Goal: Task Accomplishment & Management: Complete application form

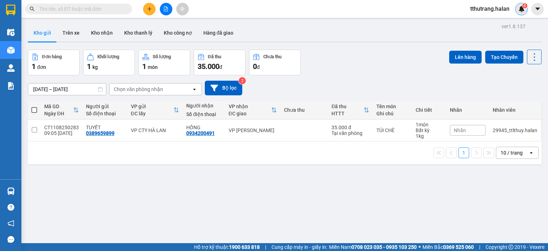
click at [522, 8] on img at bounding box center [521, 9] width 6 height 6
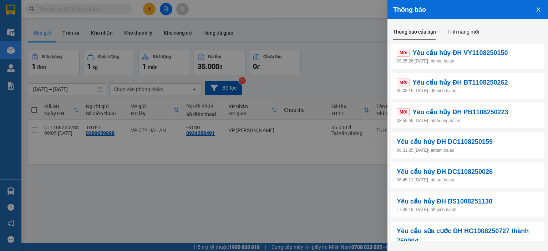
click at [504, 123] on p "08:55:46 [DATE] - ntphuong.halan" at bounding box center [468, 120] width 142 height 7
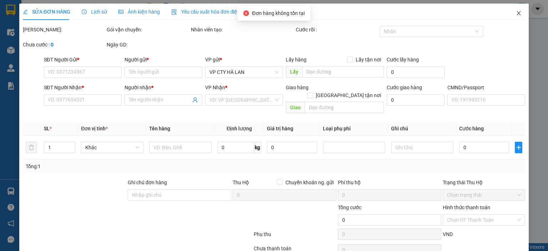
drag, startPoint x: 512, startPoint y: 14, endPoint x: 518, endPoint y: 14, distance: 6.1
click at [516, 15] on icon "close" at bounding box center [519, 13] width 6 height 6
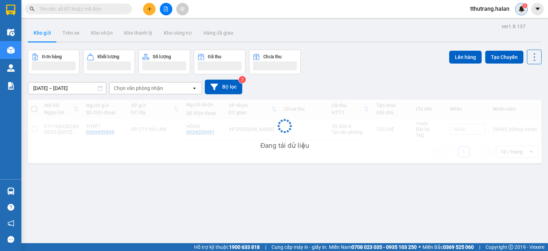
click at [522, 8] on img at bounding box center [521, 9] width 6 height 6
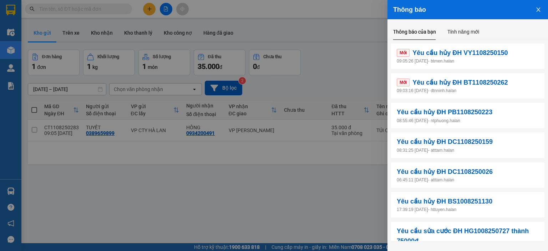
click at [481, 91] on p "09:03:16 11/08/2025 - dtnninh.halan" at bounding box center [468, 90] width 142 height 7
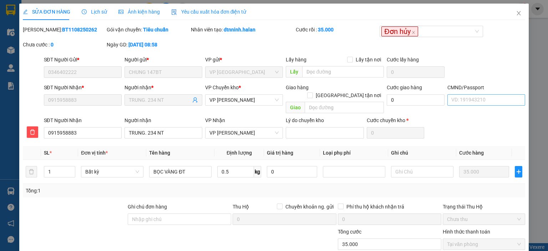
type input "0346402222"
type input "CHUNG 147BT"
type input "0915958883"
type input "TRUNG. 234 NT"
type input "35.000"
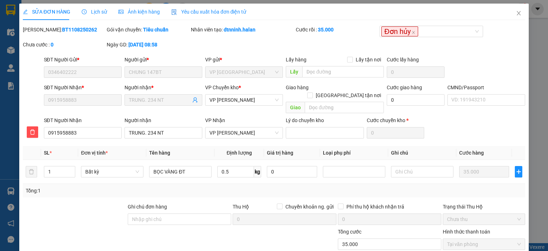
scroll to position [52, 0]
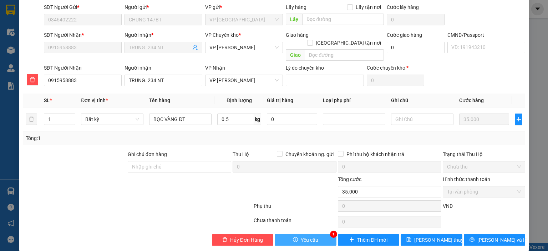
click at [306, 234] on button "Yêu cầu" at bounding box center [306, 239] width 62 height 11
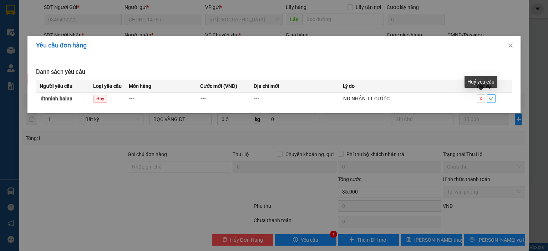
click at [492, 97] on icon "check" at bounding box center [491, 98] width 5 height 5
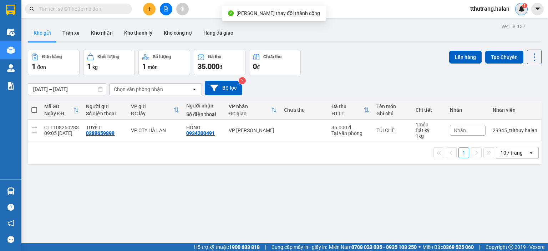
click at [521, 11] on img at bounding box center [521, 9] width 6 height 6
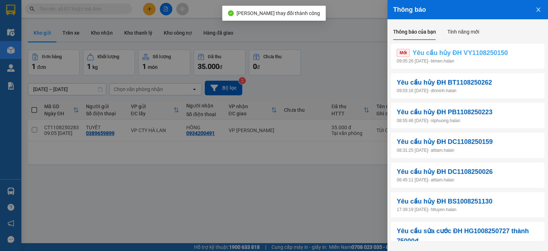
click at [491, 57] on span "Yêu cầu hủy ĐH VY1108250150" at bounding box center [459, 53] width 95 height 10
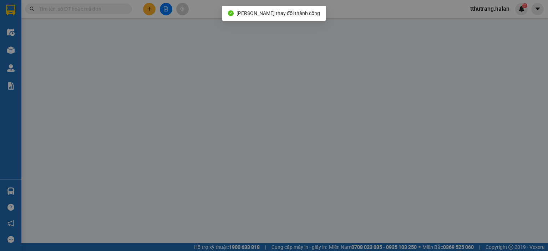
type input "0973595558"
type input "MAI HƯƠNG"
type input "0798493493"
type input "SANG"
type input "35.000"
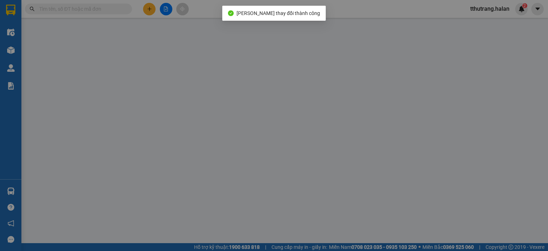
type input "35.000"
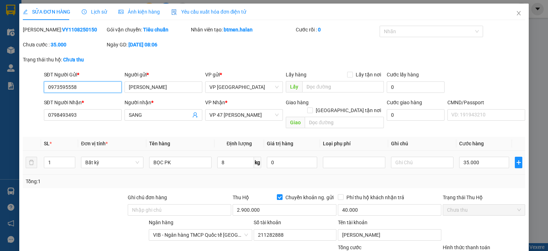
scroll to position [68, 0]
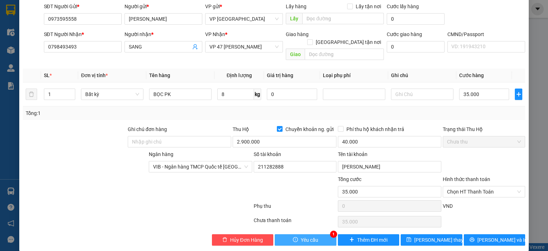
click at [310, 236] on span "Yêu cầu" at bounding box center [309, 240] width 17 height 8
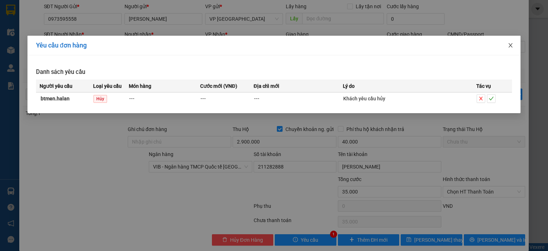
click at [507, 47] on span "Close" at bounding box center [511, 46] width 20 height 20
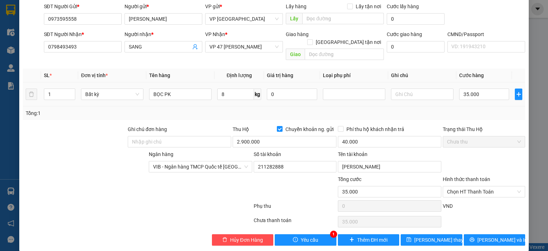
scroll to position [0, 0]
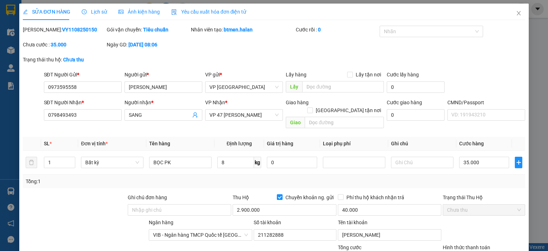
click at [501, 88] on div "SĐT Người Gửi * 0973595558 Người gửi * MAI HƯƠNG VP gửi * VP Vĩnh Yên Lấy hàng …" at bounding box center [284, 83] width 485 height 25
drag, startPoint x: 86, startPoint y: 88, endPoint x: 40, endPoint y: 92, distance: 46.5
click at [40, 92] on div "SĐT Người Gửi * 0973595558 0973595558 Người gửi * MAI HƯƠNG VP gửi * VP Vĩnh Yê…" at bounding box center [274, 83] width 504 height 25
click at [516, 15] on icon "close" at bounding box center [519, 13] width 6 height 6
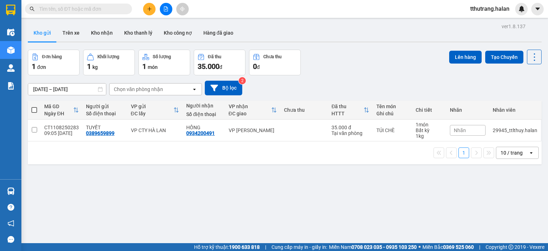
click at [119, 10] on input "text" at bounding box center [81, 9] width 84 height 8
paste input "0973595558"
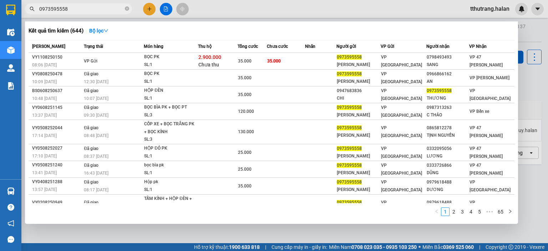
type input "0973595558"
click at [524, 32] on div at bounding box center [274, 125] width 548 height 251
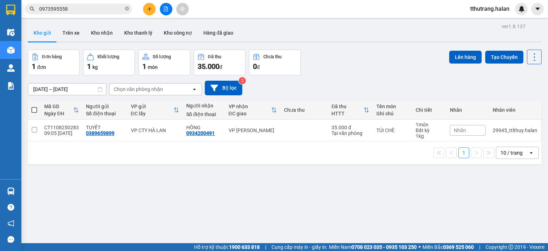
click at [528, 8] on div "tthutrang.halan" at bounding box center [506, 9] width 83 height 12
click at [520, 8] on img at bounding box center [521, 9] width 6 height 6
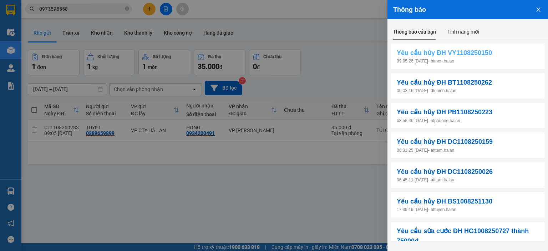
click at [473, 54] on span "Yêu cầu hủy ĐH VY1108250150" at bounding box center [444, 53] width 95 height 10
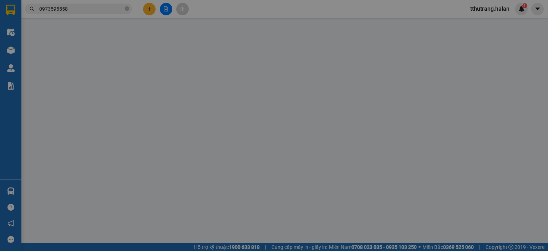
type input "0973595558"
type input "MAI HƯƠNG"
type input "0798493493"
type input "SANG"
type input "35.000"
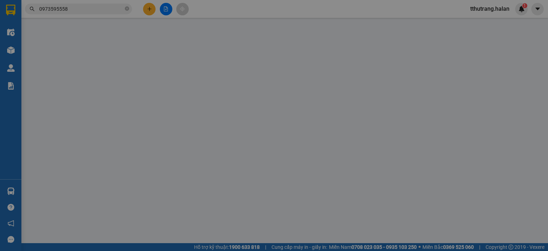
type input "35.000"
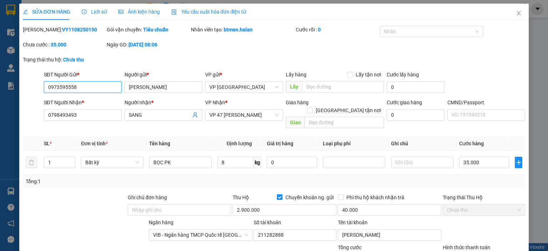
scroll to position [68, 0]
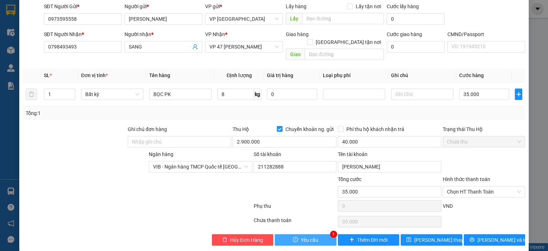
click at [303, 236] on span "Yêu cầu" at bounding box center [309, 240] width 17 height 8
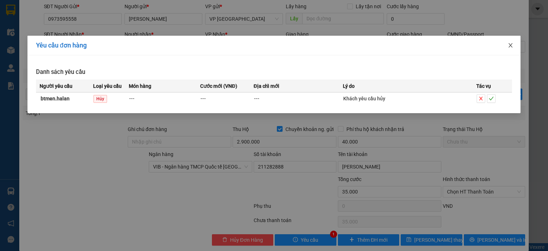
click at [509, 46] on icon "close" at bounding box center [511, 45] width 6 height 6
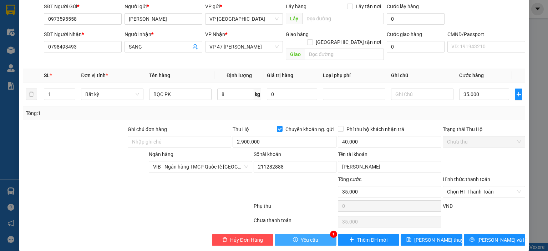
scroll to position [0, 0]
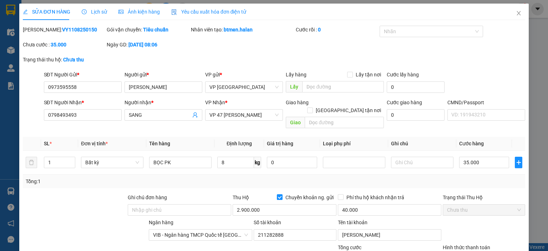
click at [100, 14] on span "Lịch sử" at bounding box center [94, 12] width 25 height 6
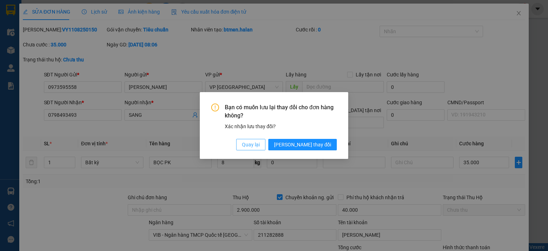
click at [260, 141] on span "Quay lại" at bounding box center [251, 145] width 18 height 8
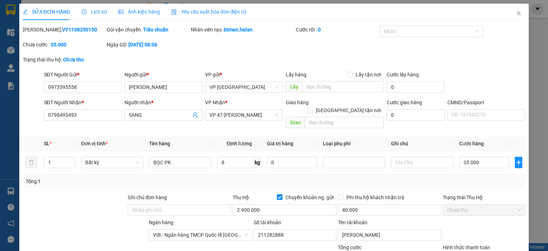
scroll to position [68, 0]
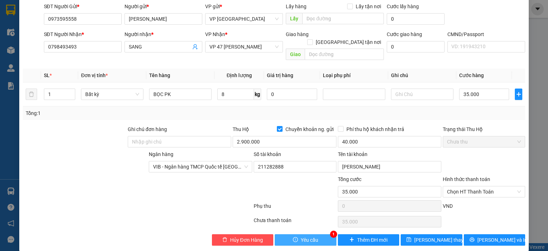
click at [307, 236] on span "Yêu cầu" at bounding box center [309, 240] width 17 height 8
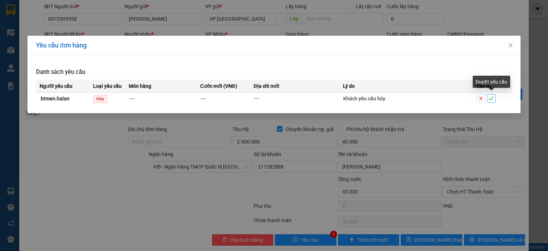
click at [492, 99] on icon "check" at bounding box center [491, 98] width 5 height 5
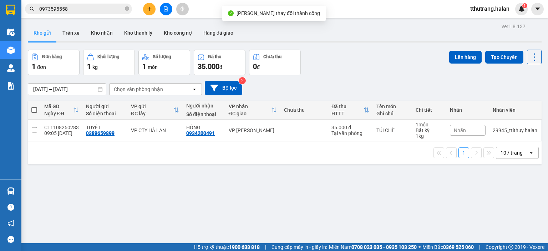
click at [515, 7] on span "tthutrang.halan" at bounding box center [490, 8] width 51 height 9
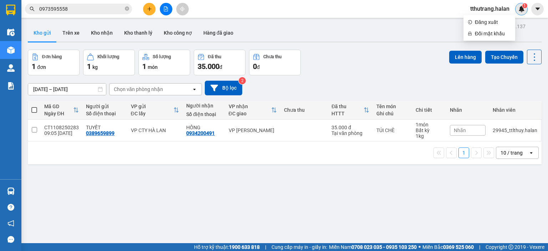
click at [520, 7] on img at bounding box center [521, 9] width 6 height 6
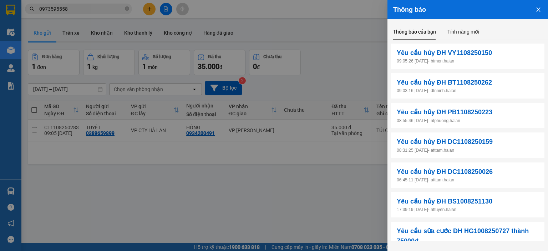
click at [537, 10] on icon "close" at bounding box center [539, 10] width 6 height 6
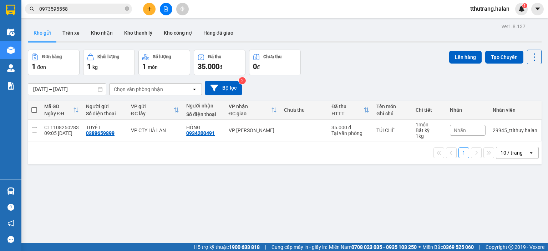
click at [129, 10] on span "0973595558" at bounding box center [78, 9] width 107 height 11
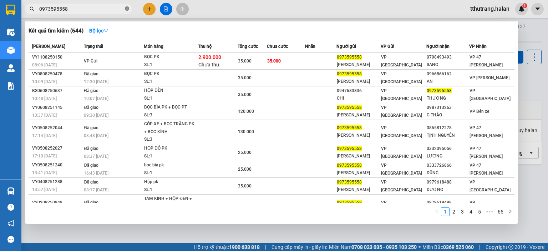
click at [126, 9] on icon "close-circle" at bounding box center [127, 8] width 4 height 4
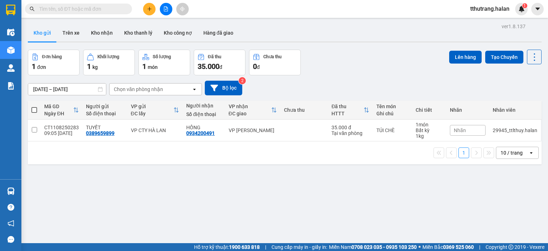
click at [295, 202] on div "ver 1.8.137 Kho gửi Trên xe Kho nhận Kho thanh lý Kho công nợ Hàng đã giao Đơn …" at bounding box center [285, 146] width 520 height 251
click at [522, 10] on img at bounding box center [521, 9] width 6 height 6
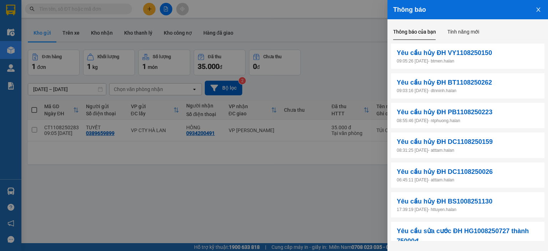
click at [536, 10] on icon "close" at bounding box center [539, 10] width 6 height 6
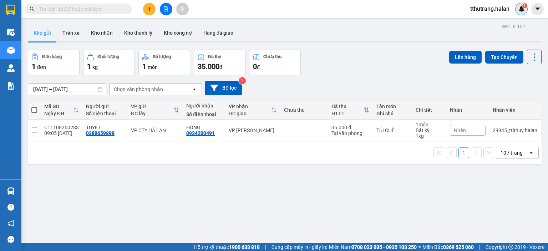
click at [521, 9] on img at bounding box center [521, 9] width 6 height 6
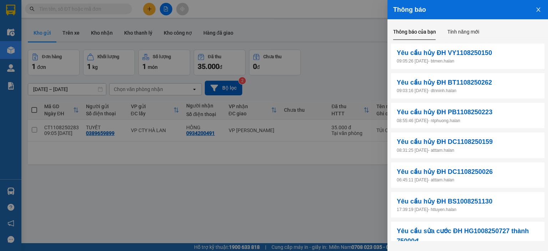
click at [541, 10] on icon "close" at bounding box center [539, 10] width 6 height 6
